Goal: Task Accomplishment & Management: Use online tool/utility

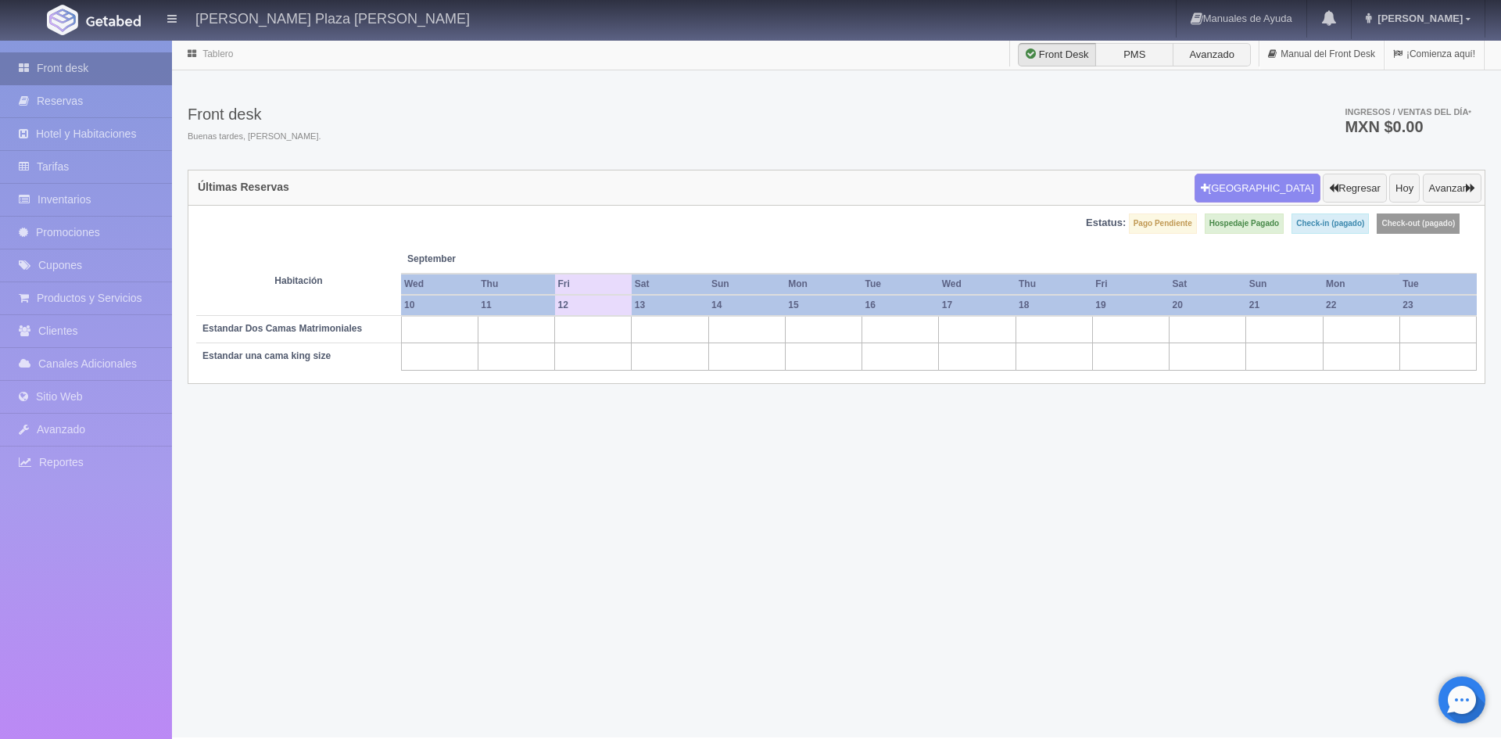
click at [63, 68] on link "Front desk" at bounding box center [86, 68] width 172 height 32
click at [50, 66] on link "Front desk" at bounding box center [86, 68] width 172 height 32
click at [1444, 181] on button "Avanzar" at bounding box center [1452, 189] width 59 height 30
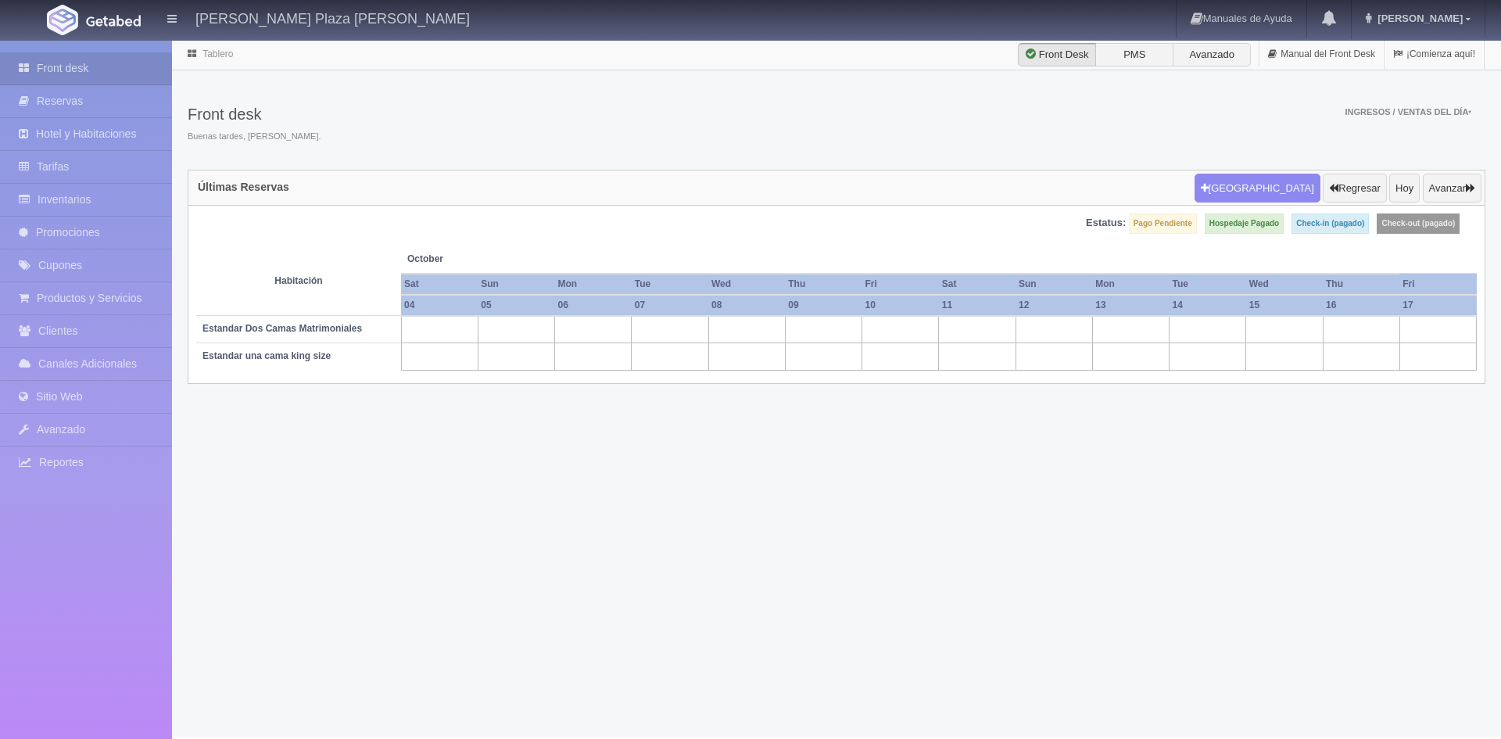
click at [1462, 183] on button "Avanzar" at bounding box center [1452, 189] width 59 height 30
